Goal: Navigation & Orientation: Find specific page/section

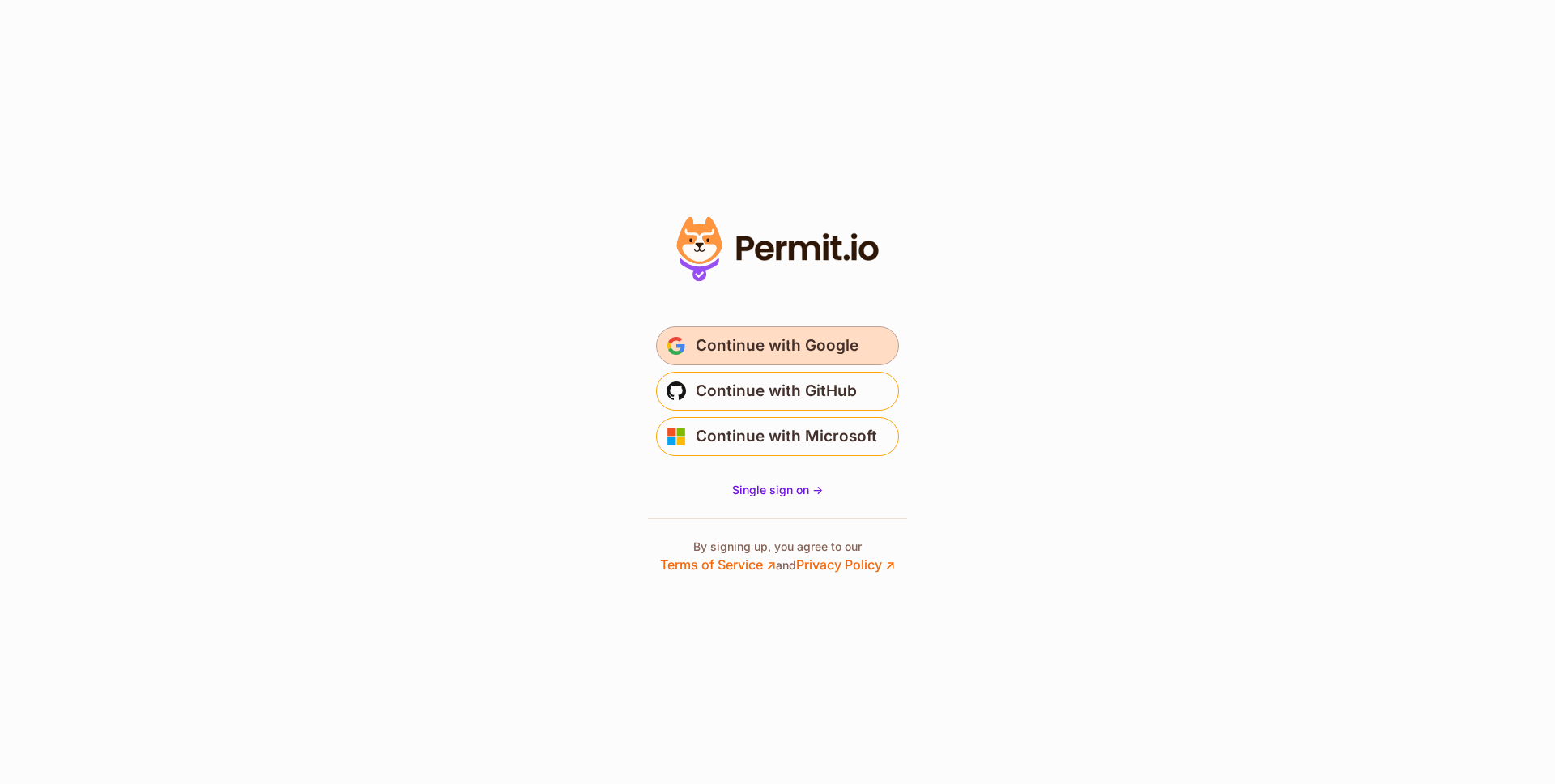
click at [821, 361] on button "Continue with Google" at bounding box center [777, 345] width 243 height 39
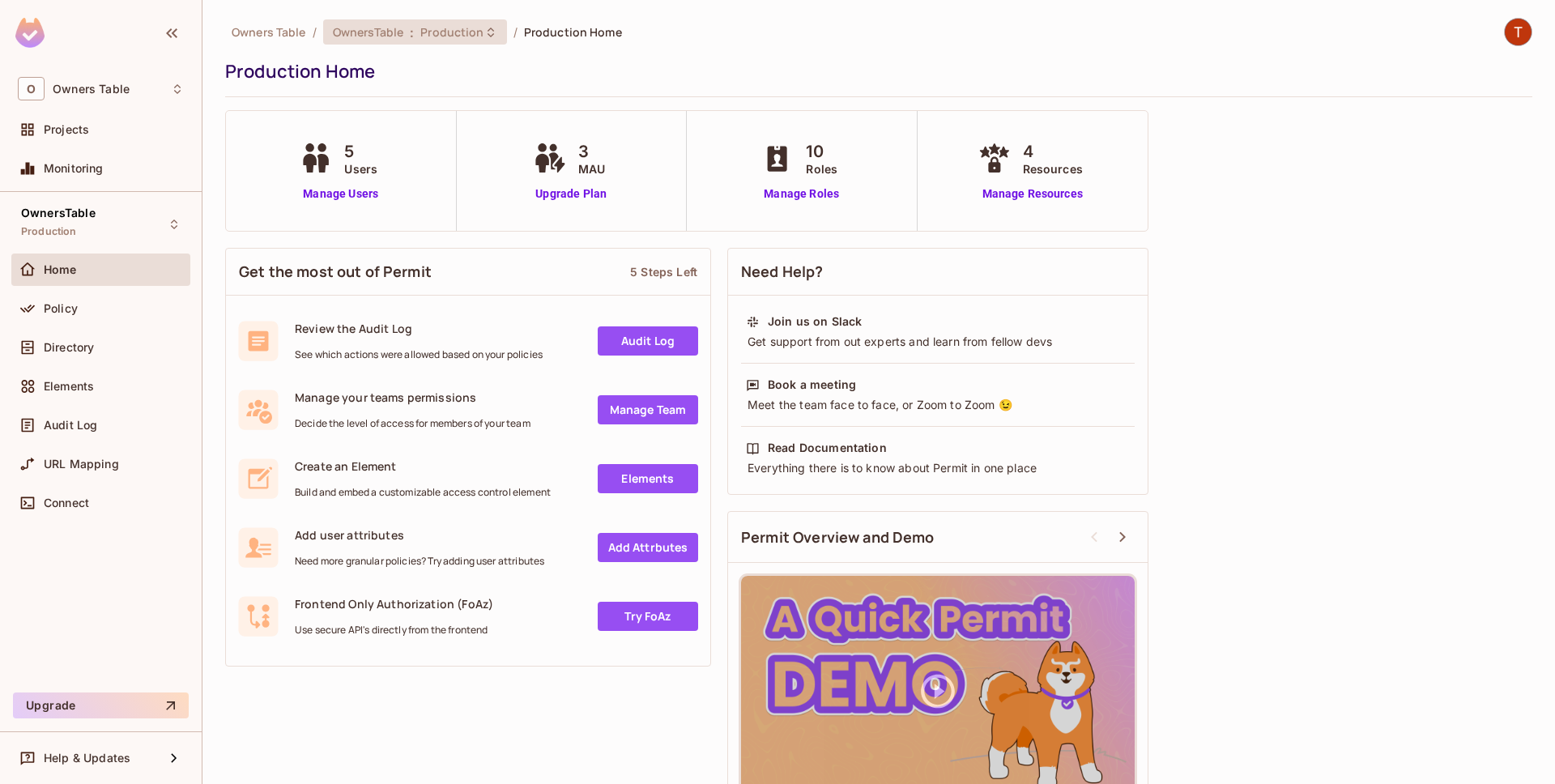
click at [479, 30] on span "Production" at bounding box center [452, 32] width 64 height 16
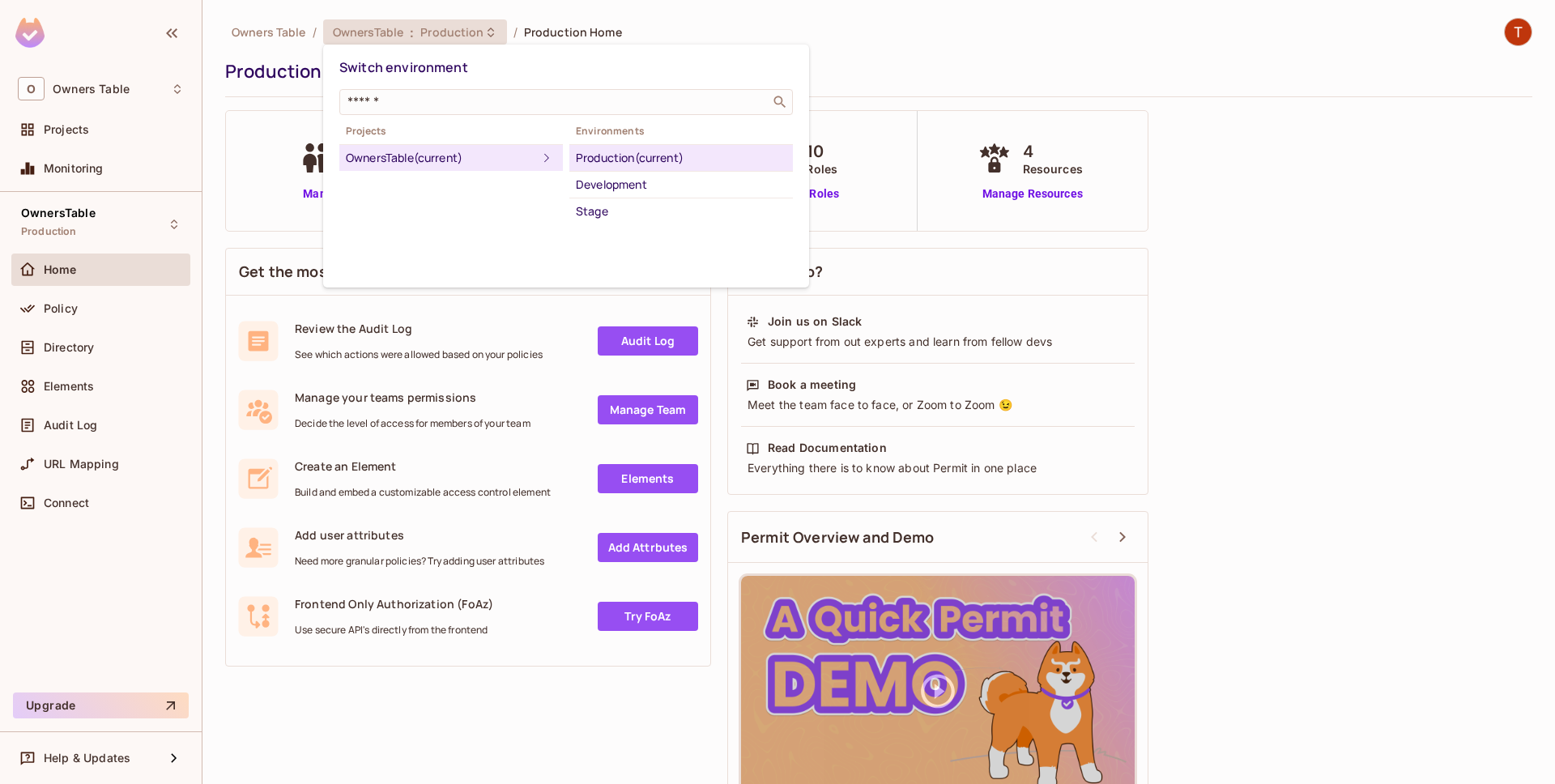
click at [635, 157] on div "Production (current)" at bounding box center [681, 157] width 211 height 19
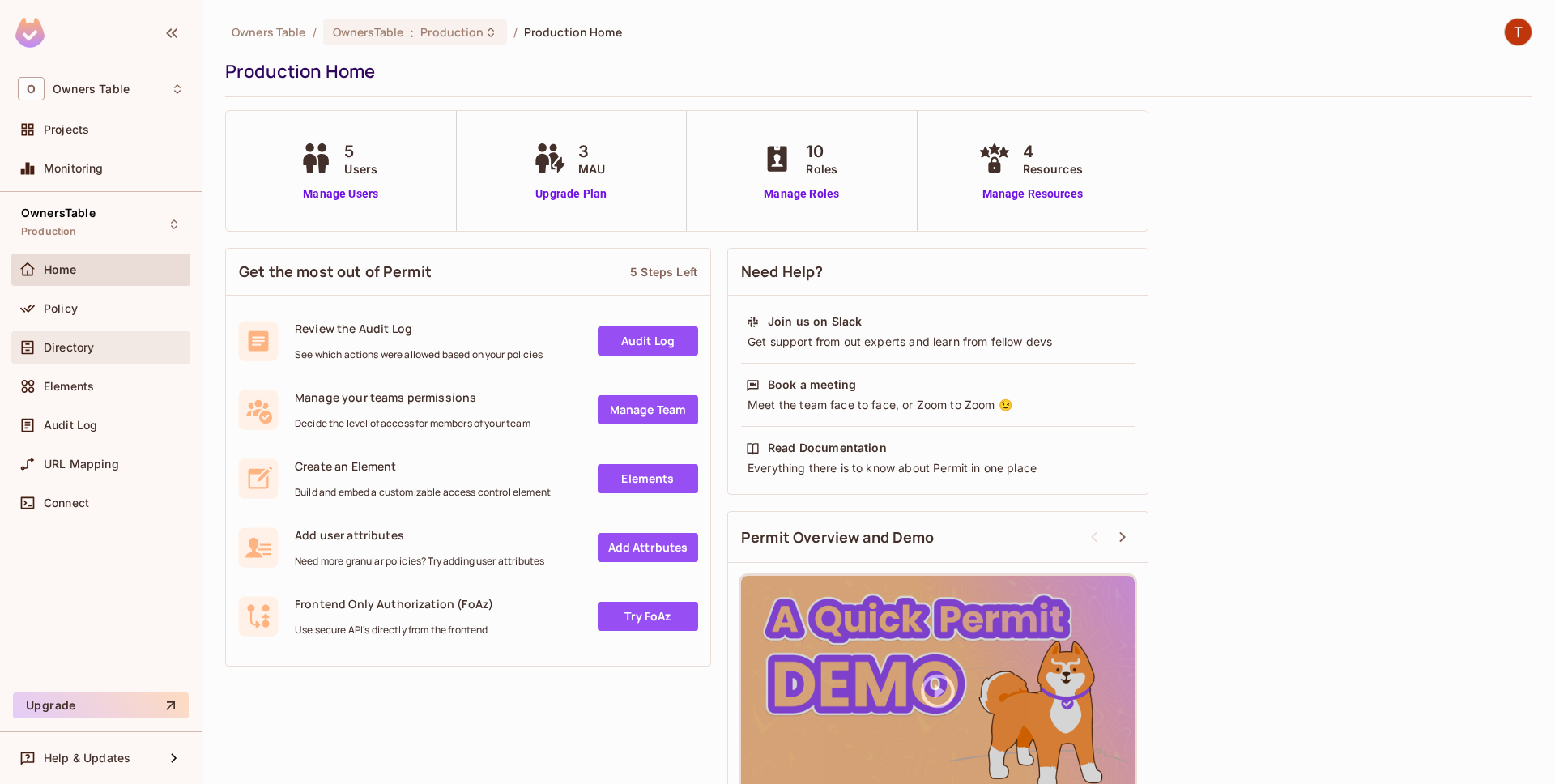
click at [114, 345] on div "Directory" at bounding box center [113, 347] width 140 height 13
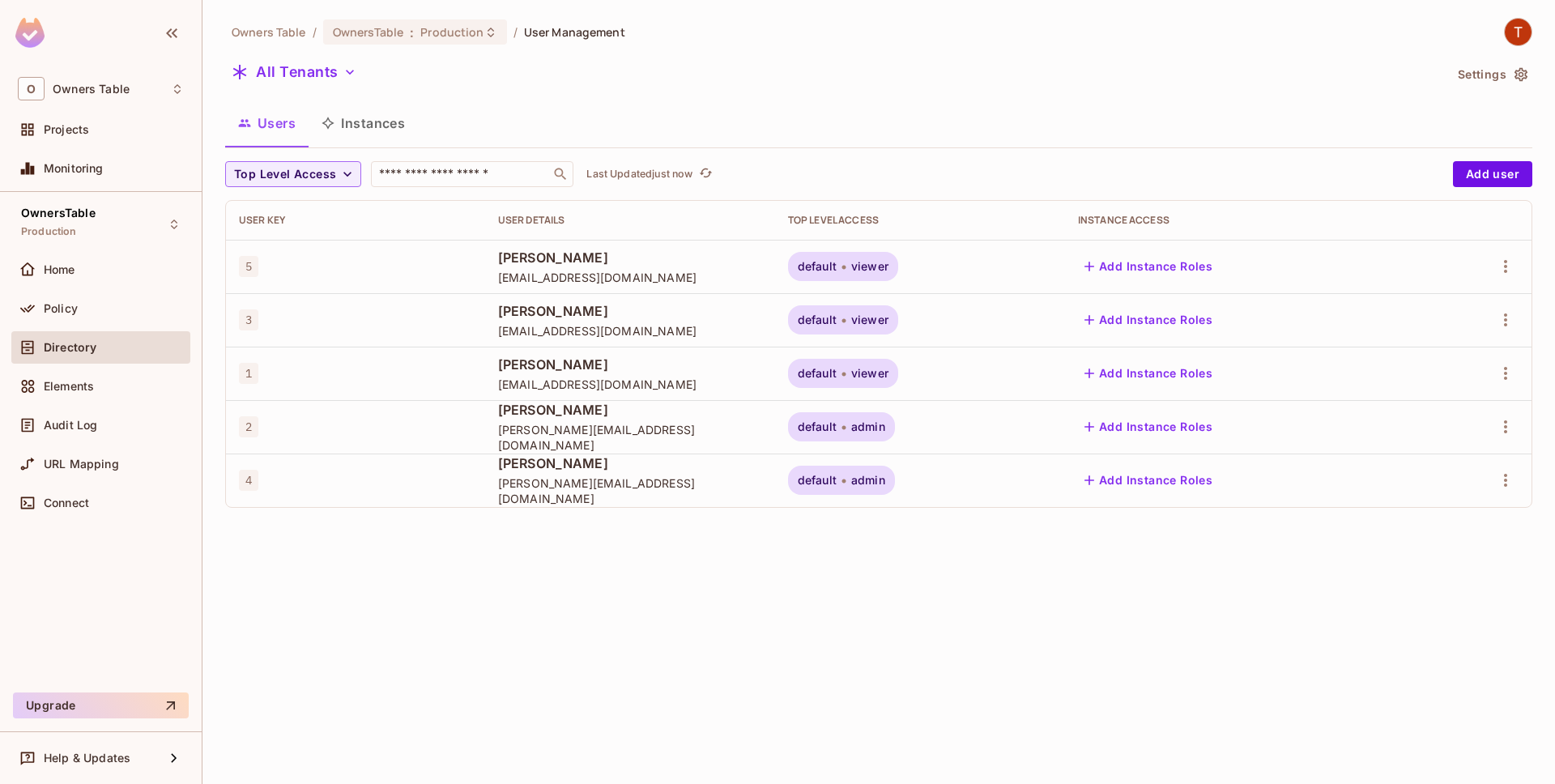
click at [372, 132] on button "Instances" at bounding box center [364, 123] width 110 height 41
